Goal: Navigation & Orientation: Find specific page/section

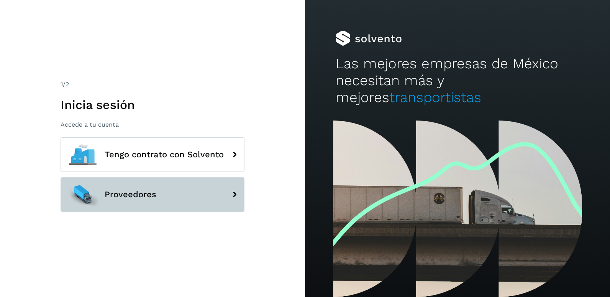
click at [92, 196] on div at bounding box center [83, 194] width 34 height 34
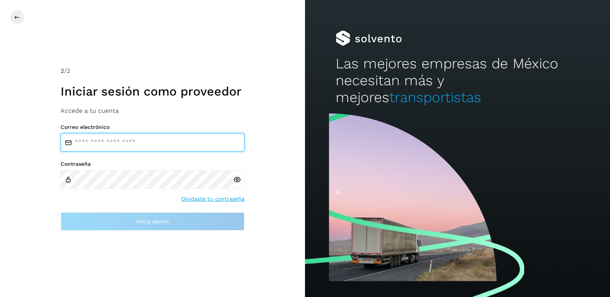
click at [121, 139] on input "email" at bounding box center [153, 142] width 184 height 18
type input "**********"
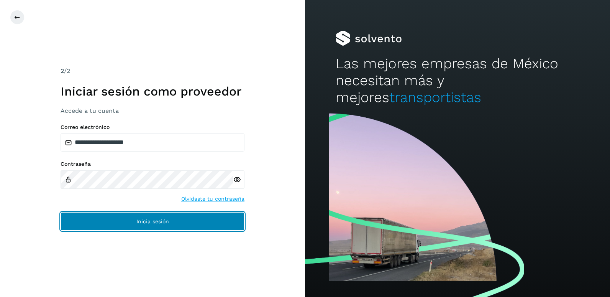
click at [114, 225] on button "Inicia sesión" at bounding box center [153, 221] width 184 height 18
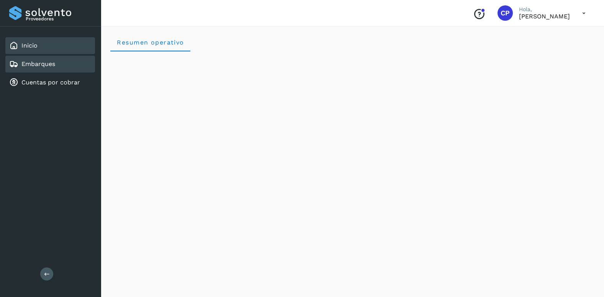
click at [28, 63] on link "Embarques" at bounding box center [38, 63] width 34 height 7
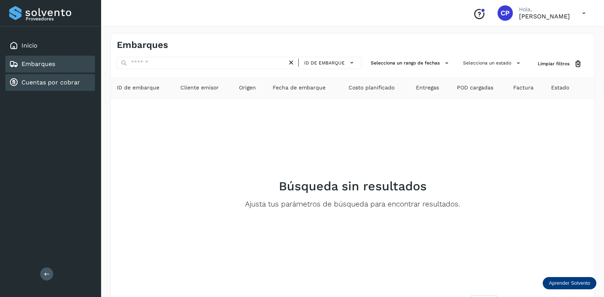
click at [36, 81] on link "Cuentas por cobrar" at bounding box center [50, 82] width 59 height 7
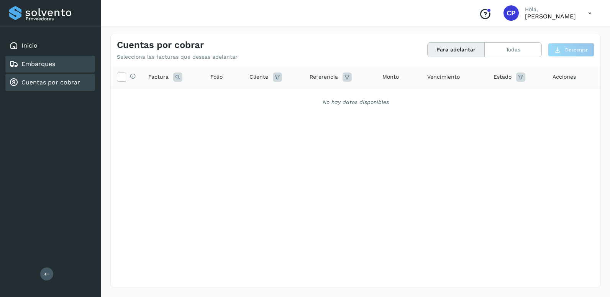
click at [37, 61] on link "Embarques" at bounding box center [38, 63] width 34 height 7
